Goal: Information Seeking & Learning: Compare options

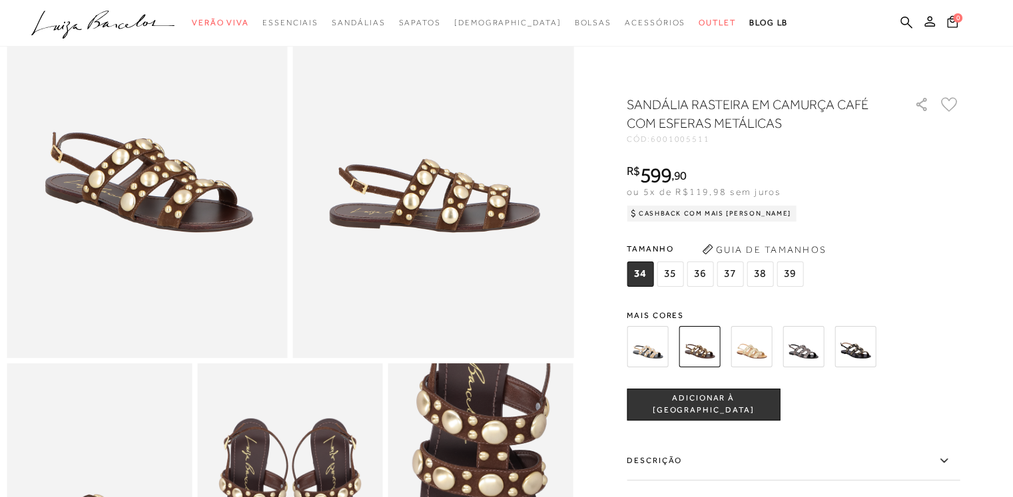
scroll to position [157, 0]
